Goal: Task Accomplishment & Management: Manage account settings

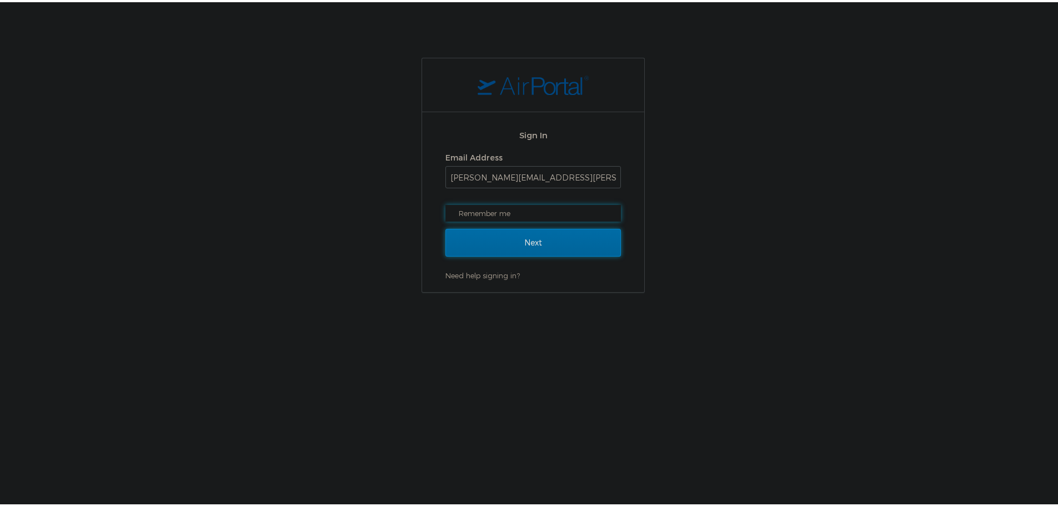
click at [466, 233] on input "Next" at bounding box center [532, 241] width 175 height 28
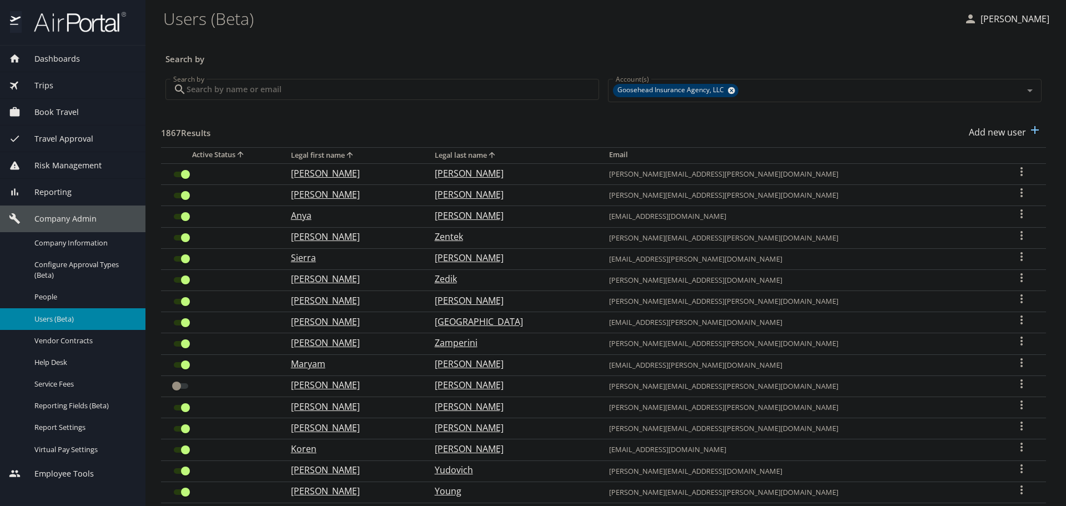
click at [249, 83] on input "Search by" at bounding box center [393, 89] width 413 height 21
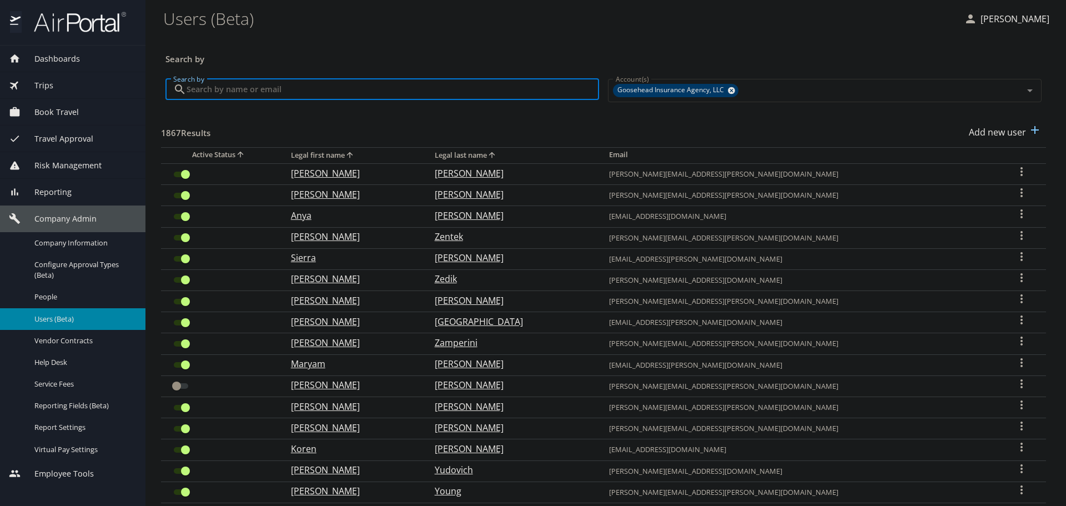
paste input "[PERSON_NAME][EMAIL_ADDRESS][PERSON_NAME][DOMAIN_NAME]"
type input "[PERSON_NAME][EMAIL_ADDRESS][PERSON_NAME][DOMAIN_NAME]"
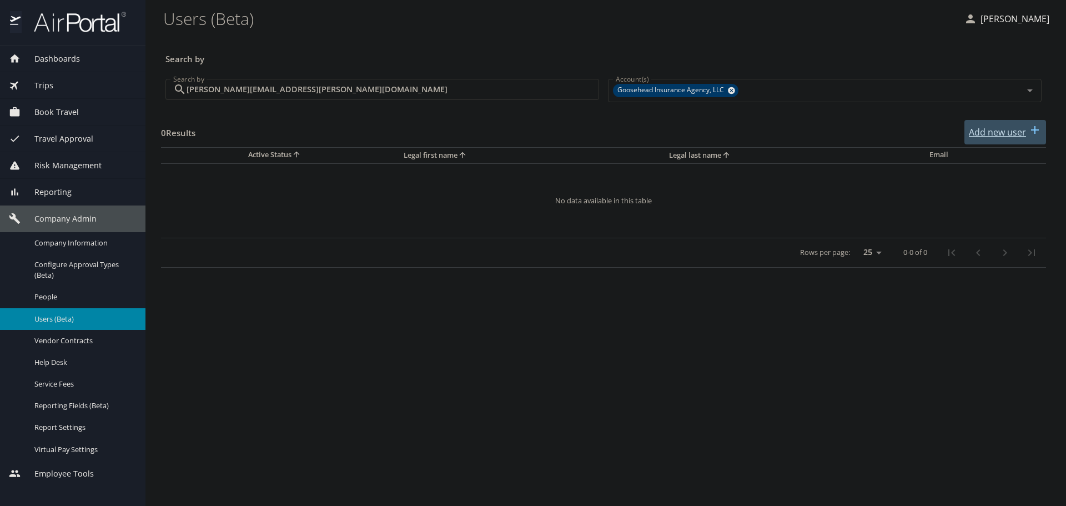
click at [1014, 135] on p "Add new user" at bounding box center [997, 131] width 57 height 13
select select "US"
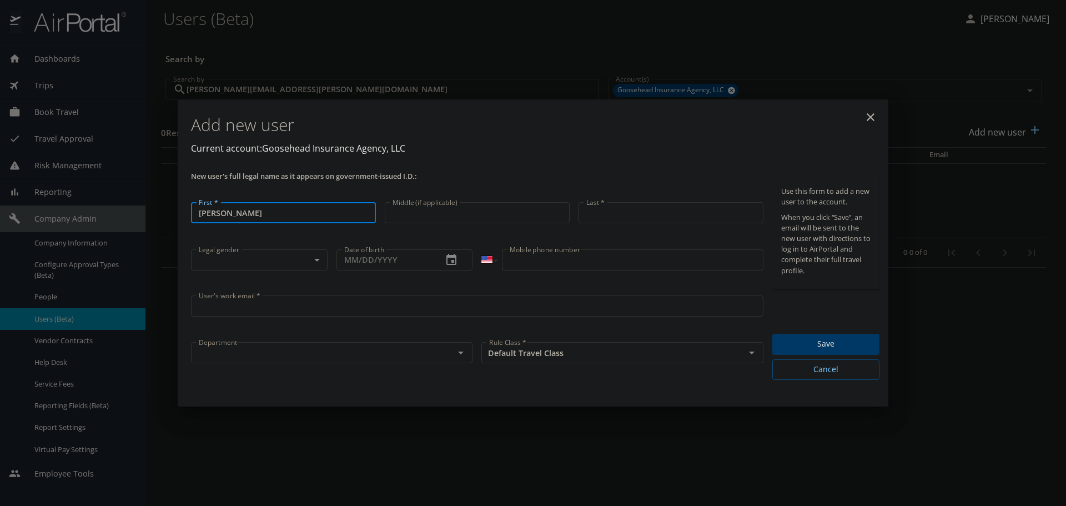
type input "Danielle"
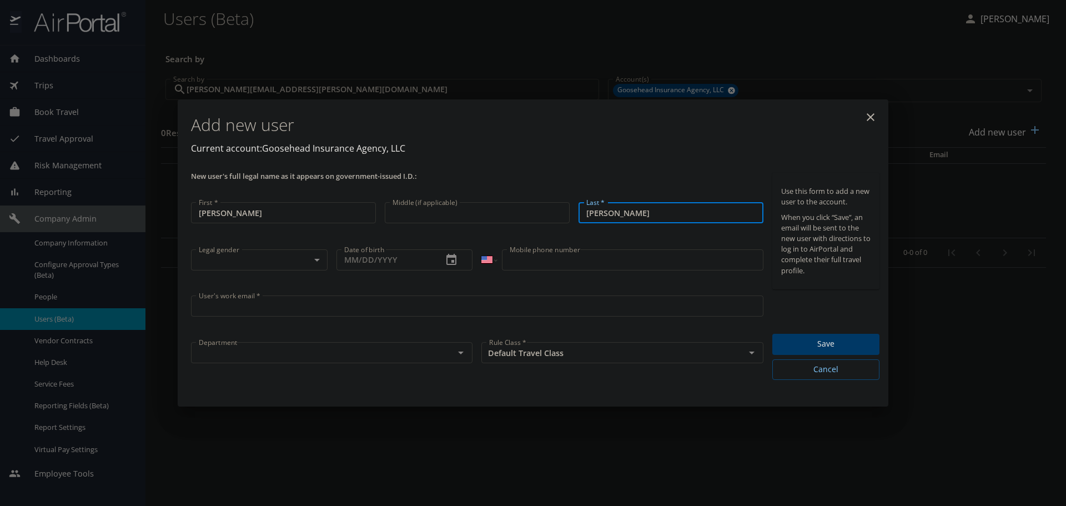
type input "Richardson"
click at [446, 305] on input "User's work email *" at bounding box center [477, 305] width 572 height 21
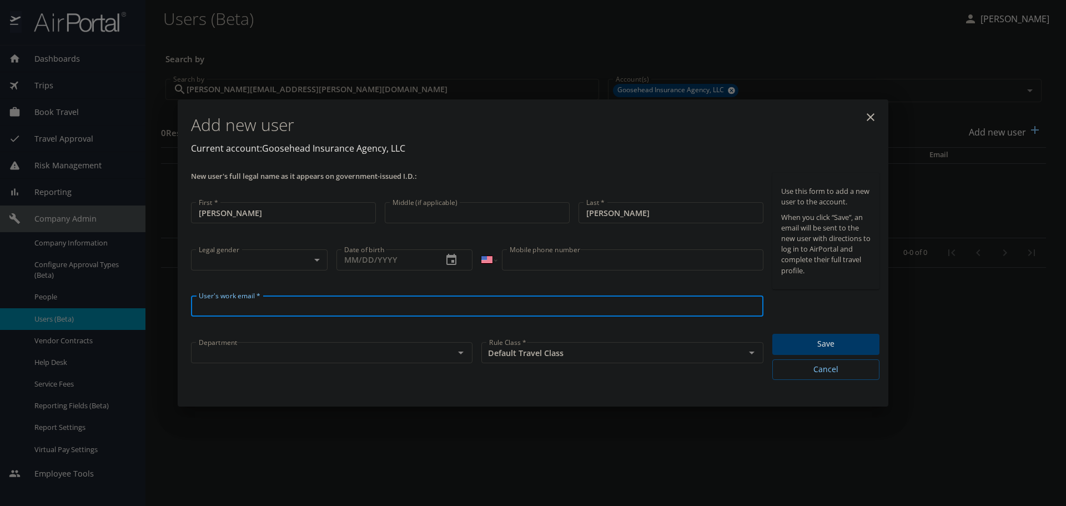
click at [286, 247] on div "Legal gender ​ Legal gender" at bounding box center [259, 268] width 145 height 46
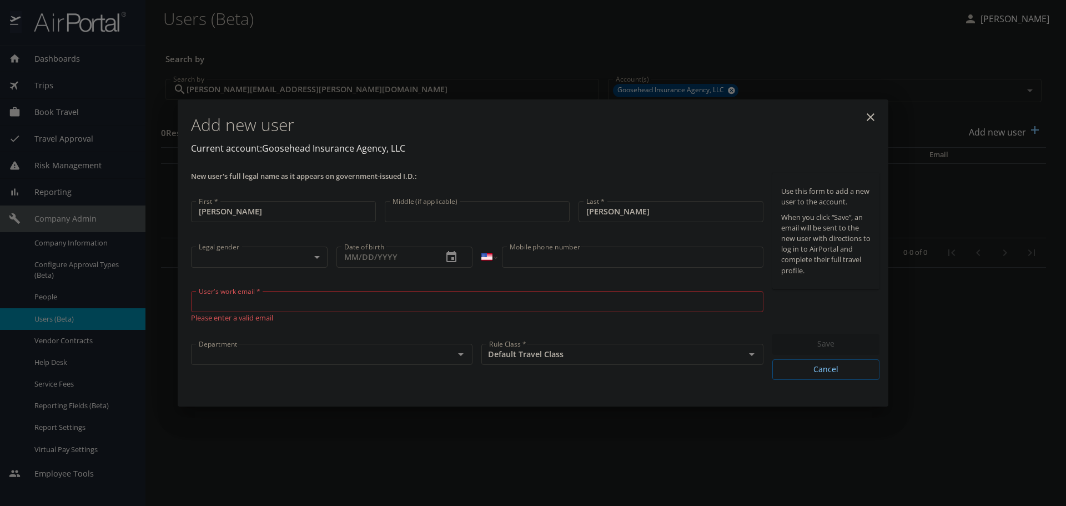
click at [281, 261] on body "Dashboards AirPortal 360™ Manager My Travel Dashboard Trips Airtinerary® Lookup…" at bounding box center [533, 253] width 1066 height 506
click at [256, 278] on li "Unspecified" at bounding box center [259, 276] width 137 height 20
type input "Unspecified"
click at [266, 301] on input "User's work email *" at bounding box center [477, 301] width 572 height 21
paste input "danielle.richardson@goosehead.com"
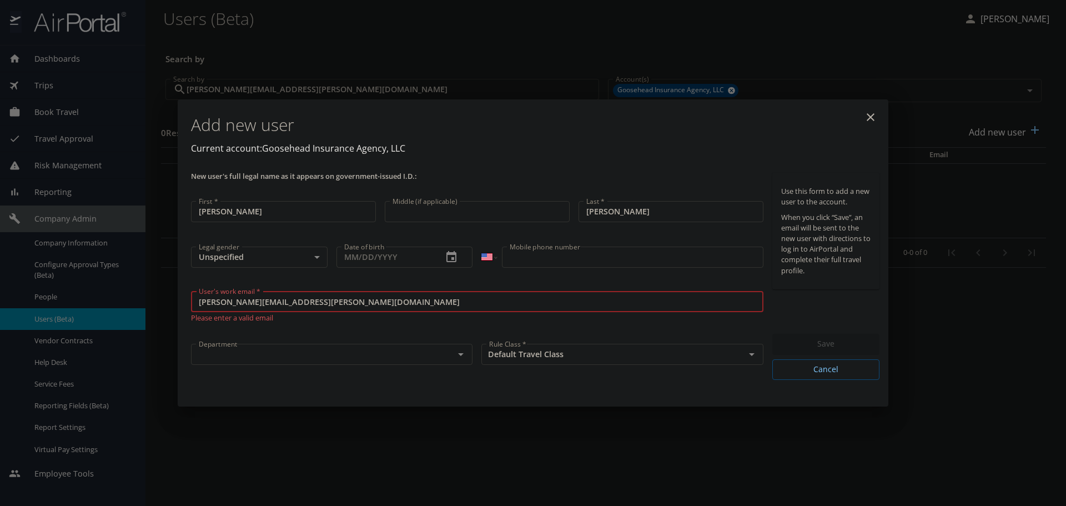
type input "danielle.richardson@goosehead.com"
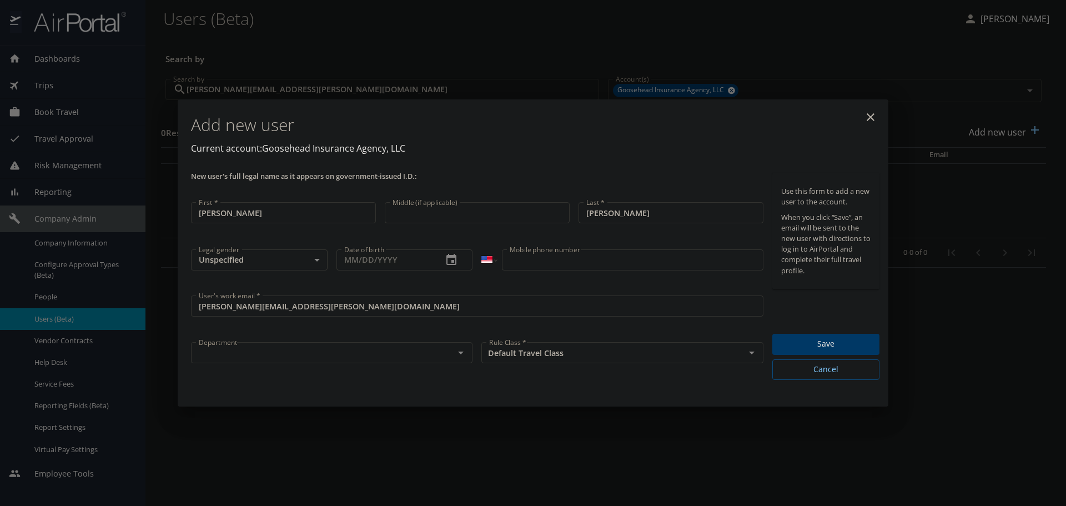
click at [355, 321] on div "User's work email * danielle.richardson@goosehead.com User's work email *" at bounding box center [477, 314] width 581 height 47
click at [446, 349] on div at bounding box center [453, 353] width 29 height 16
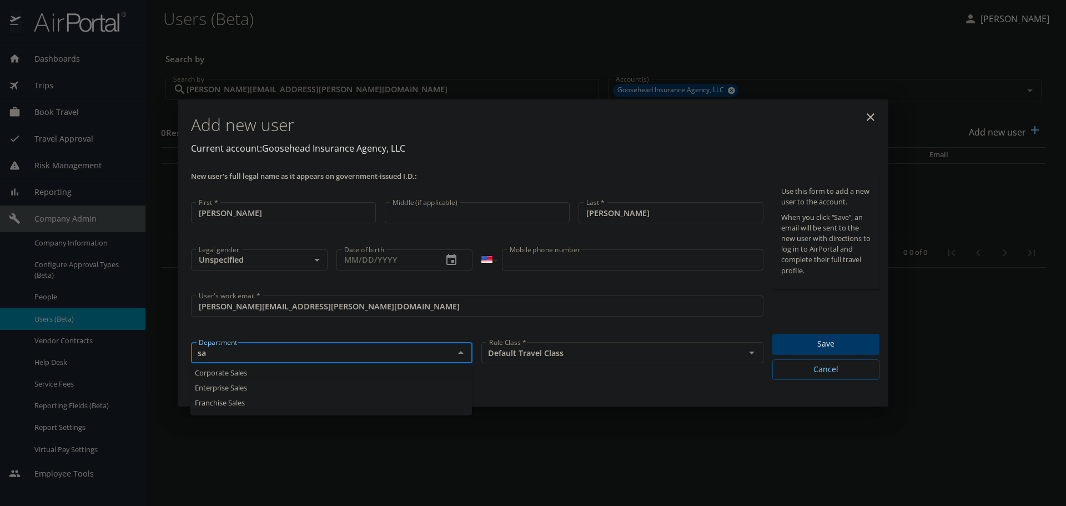
click at [241, 373] on li "Corporate Sales" at bounding box center [330, 372] width 281 height 15
type input "Corporate Sales"
click at [804, 341] on span "Save" at bounding box center [825, 344] width 89 height 14
